Goal: Information Seeking & Learning: Learn about a topic

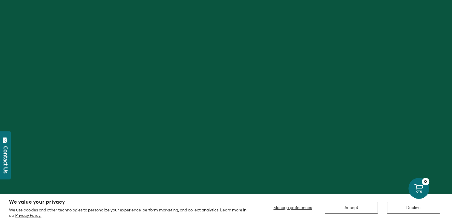
click at [8, 166] on div "Contact Us" at bounding box center [6, 159] width 6 height 27
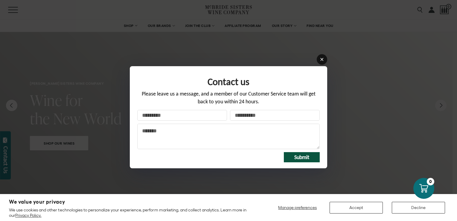
click at [320, 57] on icon at bounding box center [321, 59] width 4 height 4
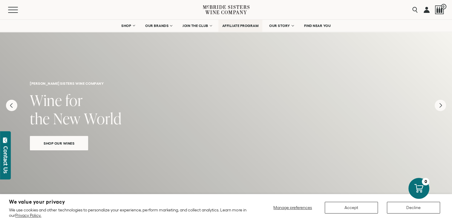
click at [234, 28] on link "AFFILIATE PROGRAM" at bounding box center [240, 26] width 44 height 12
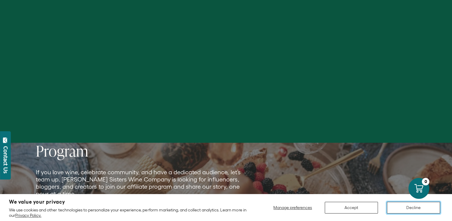
click at [410, 209] on button "Decline" at bounding box center [413, 207] width 53 height 12
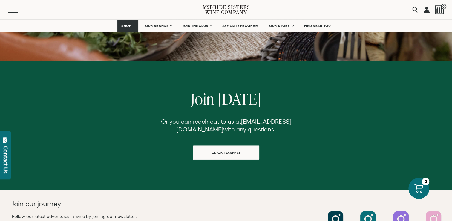
scroll to position [582, 0]
